Goal: Understand process/instructions

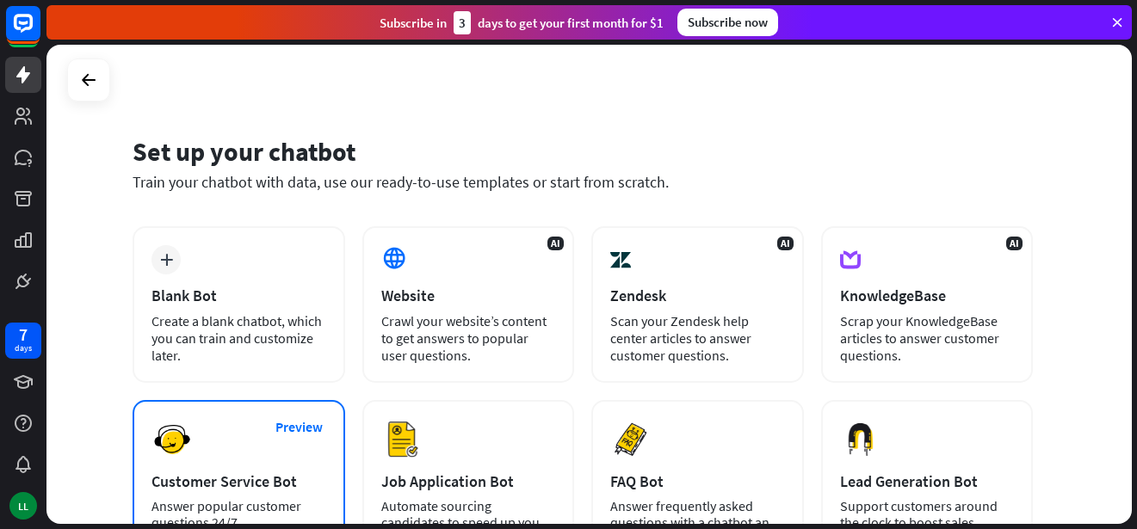
scroll to position [232, 0]
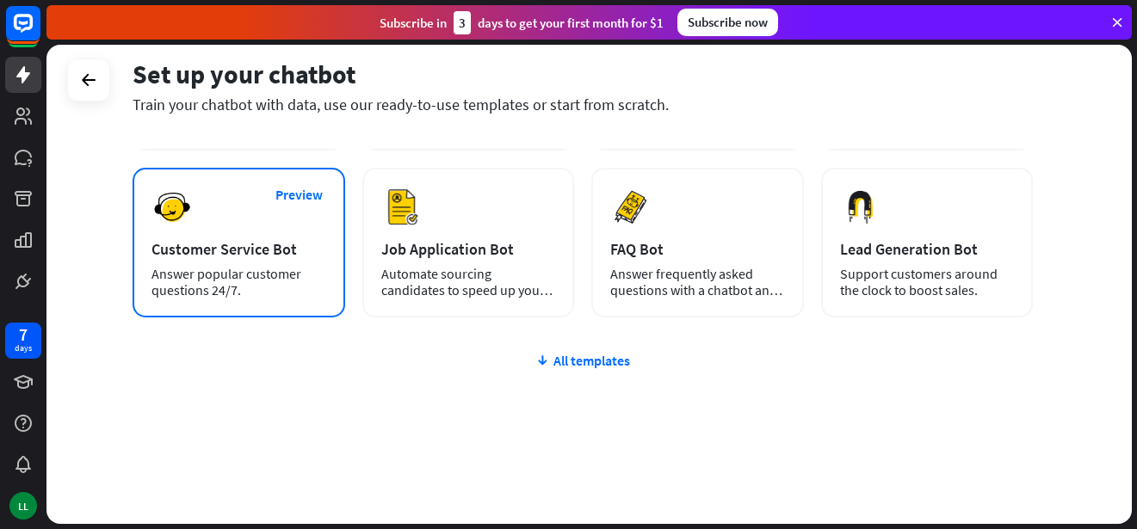
click at [249, 235] on div "Preview Customer Service Bot Answer popular customer questions 24/7." at bounding box center [239, 243] width 213 height 150
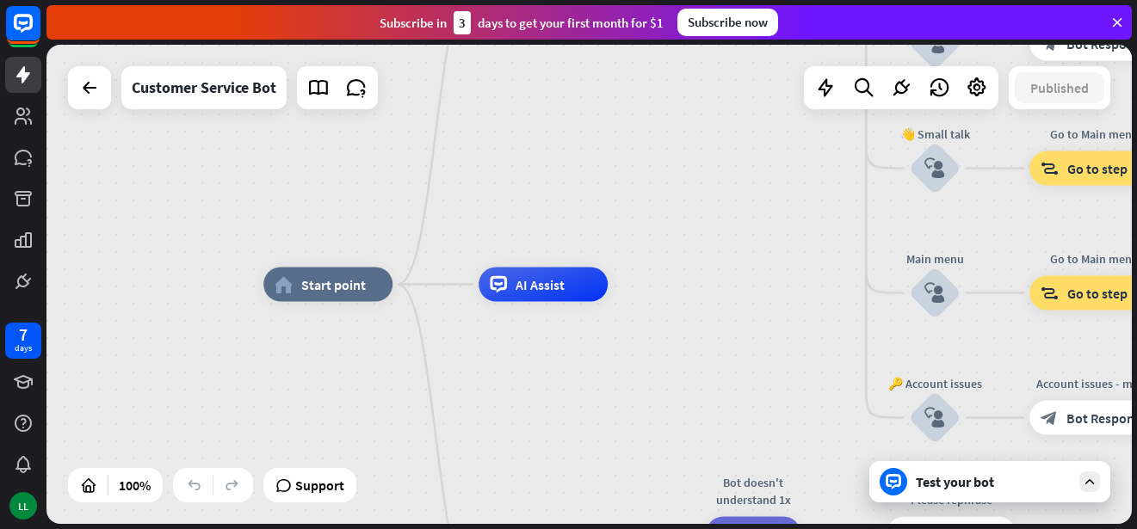
click at [1113, 11] on div "Subscribe [DATE] to get your first month for $1 Subscribe now" at bounding box center [589, 22] width 1086 height 34
click at [1116, 15] on icon at bounding box center [1117, 22] width 15 height 15
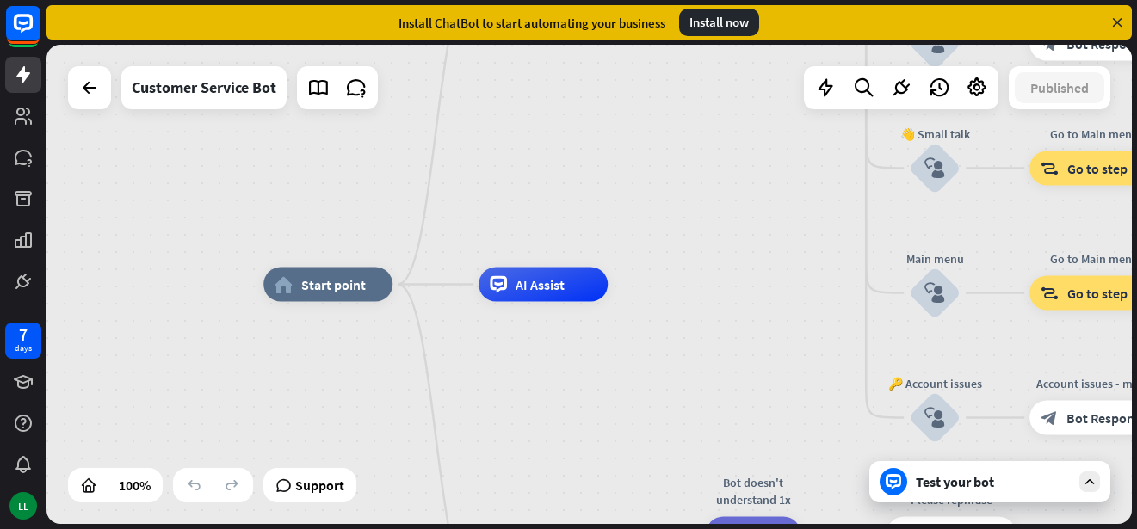
click at [1119, 15] on icon at bounding box center [1117, 22] width 15 height 15
